Goal: Check status: Check status

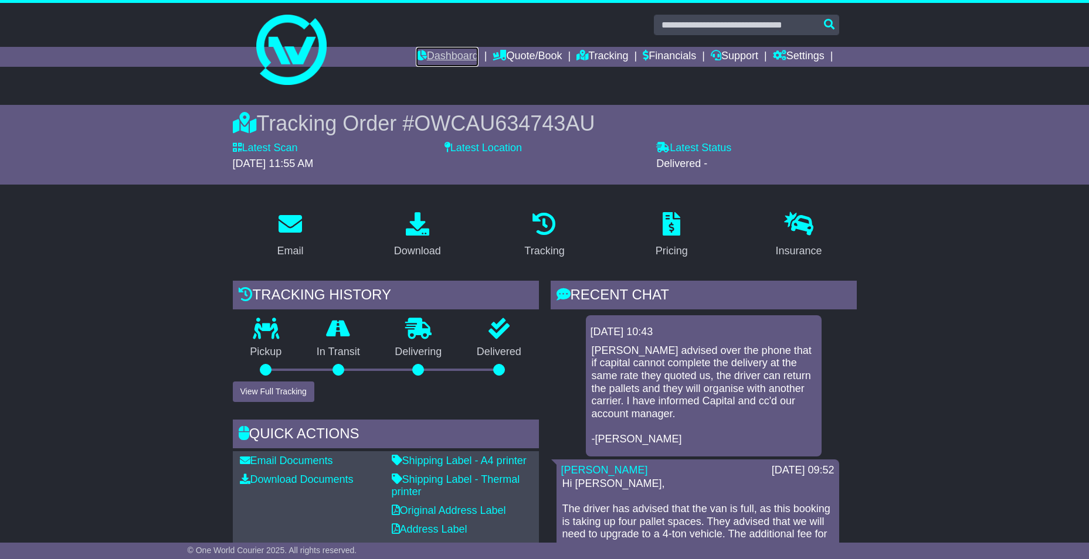
click at [442, 61] on link "Dashboard" at bounding box center [447, 57] width 63 height 20
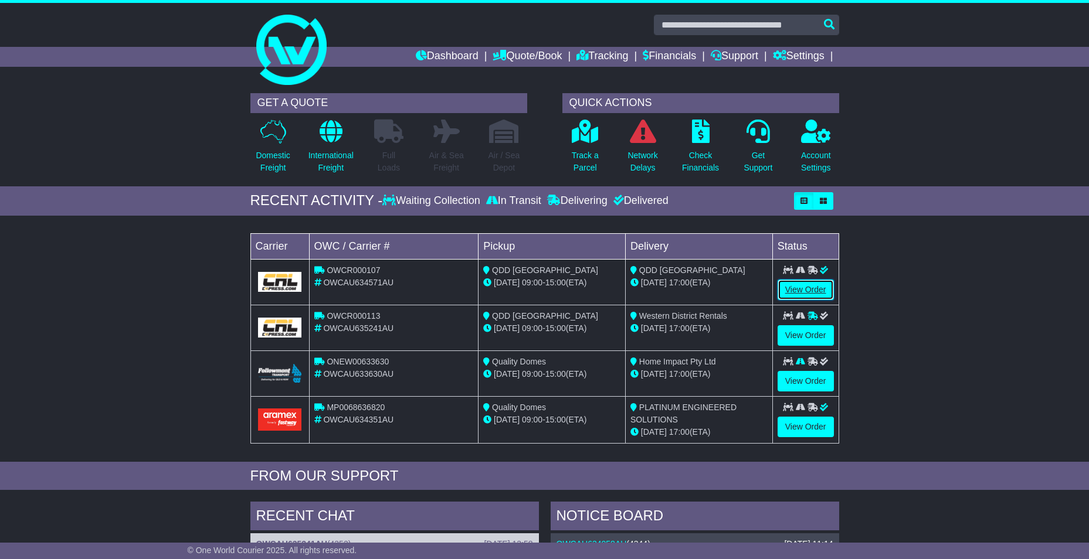
click at [792, 290] on link "View Order" at bounding box center [806, 290] width 56 height 21
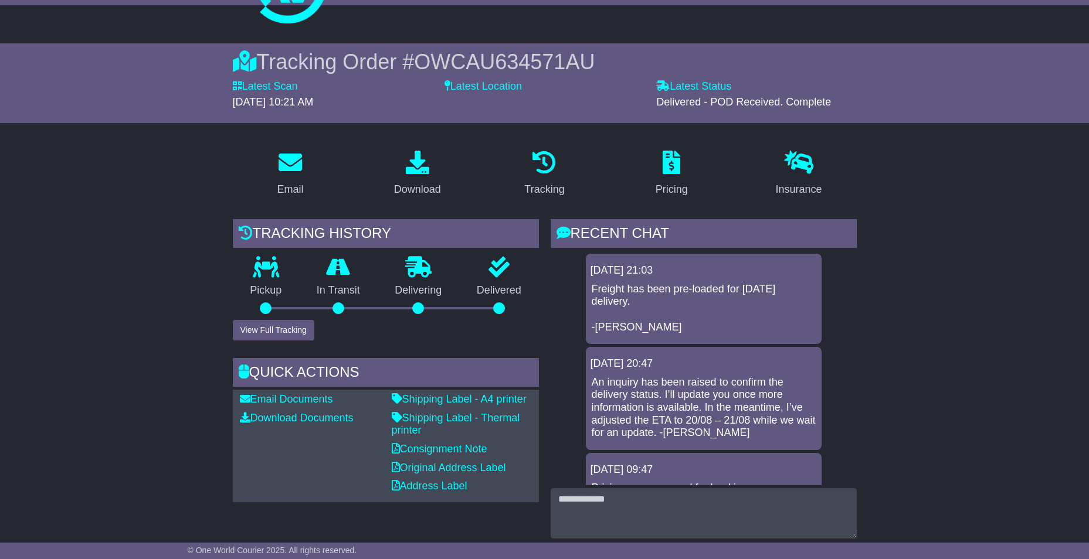
scroll to position [59, 0]
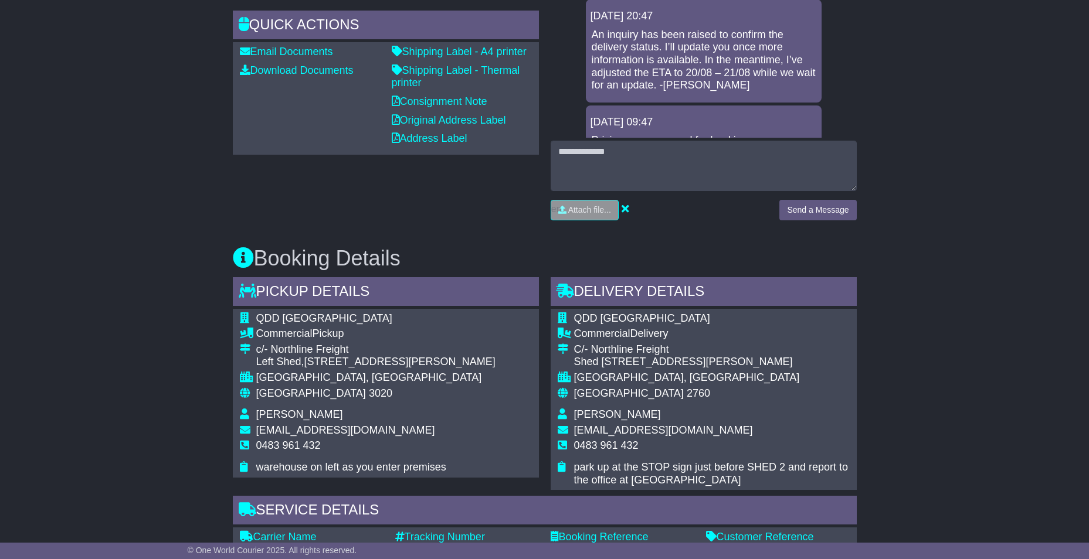
scroll to position [528, 0]
